Goal: Information Seeking & Learning: Learn about a topic

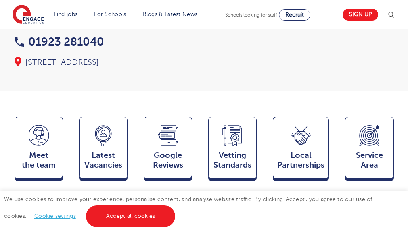
scroll to position [242, 0]
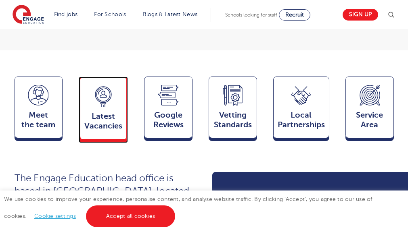
click at [114, 112] on span "Latest Vacancies" at bounding box center [103, 121] width 38 height 19
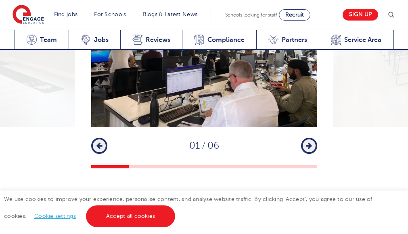
scroll to position [1450, 0]
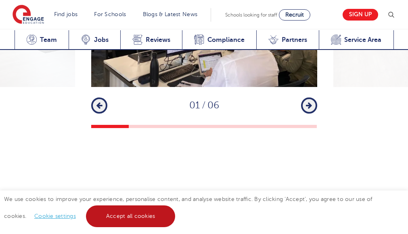
click at [111, 212] on link "Accept all cookies" at bounding box center [131, 217] width 90 height 22
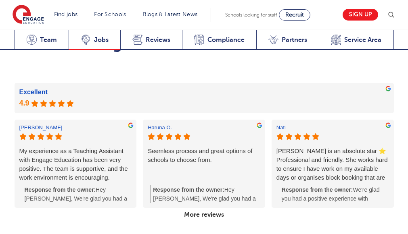
click at [97, 38] on span "Jobs" at bounding box center [101, 40] width 15 height 8
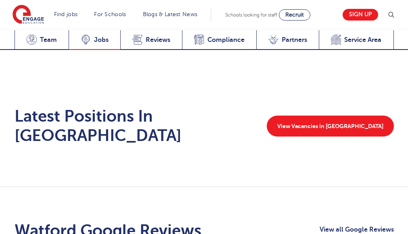
scroll to position [1531, 0]
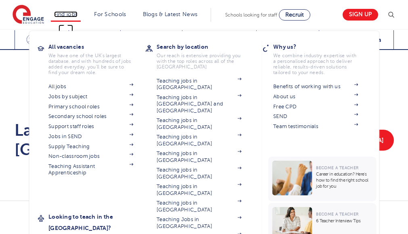
click at [65, 13] on link "Find jobs" at bounding box center [66, 14] width 24 height 6
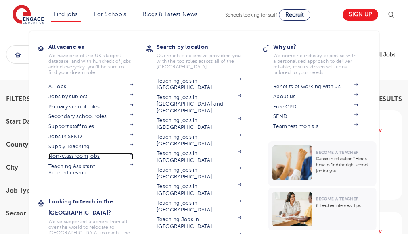
click at [69, 155] on link "Non-classroom jobs" at bounding box center [90, 156] width 85 height 6
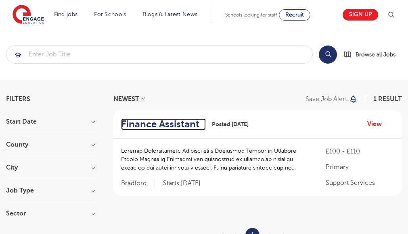
click at [190, 126] on h2 "Finance Assistant" at bounding box center [160, 125] width 78 height 12
